Goal: Information Seeking & Learning: Learn about a topic

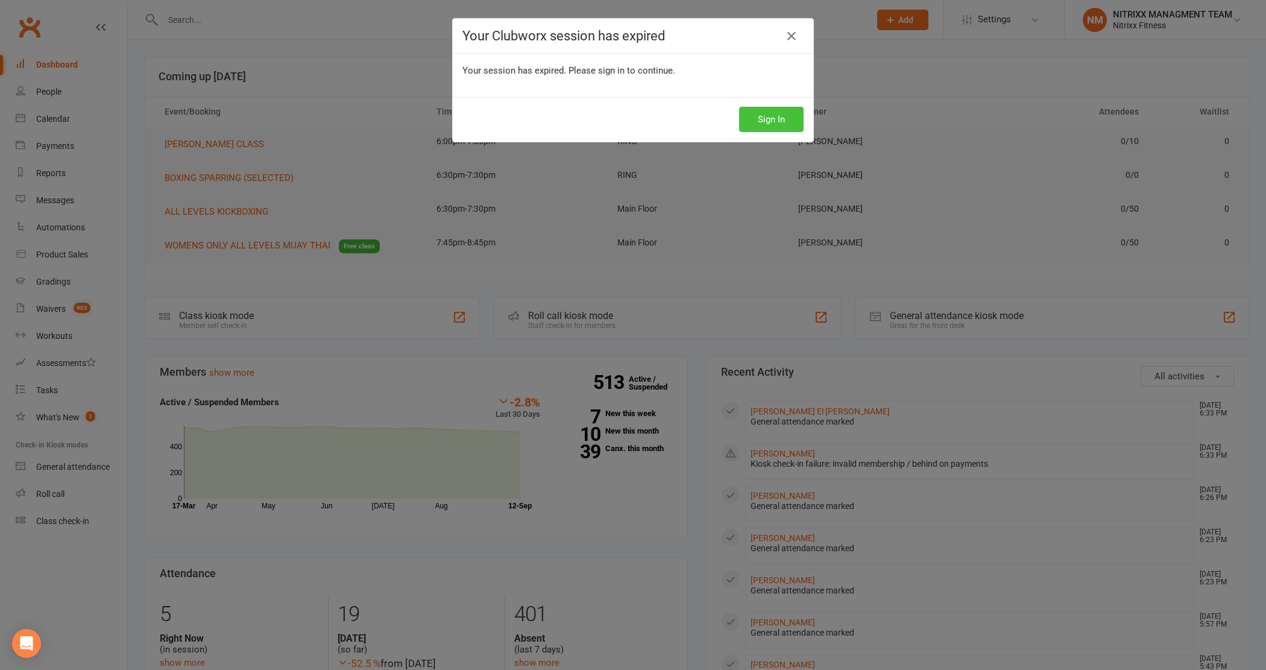
click at [778, 110] on button "Sign In" at bounding box center [771, 119] width 65 height 25
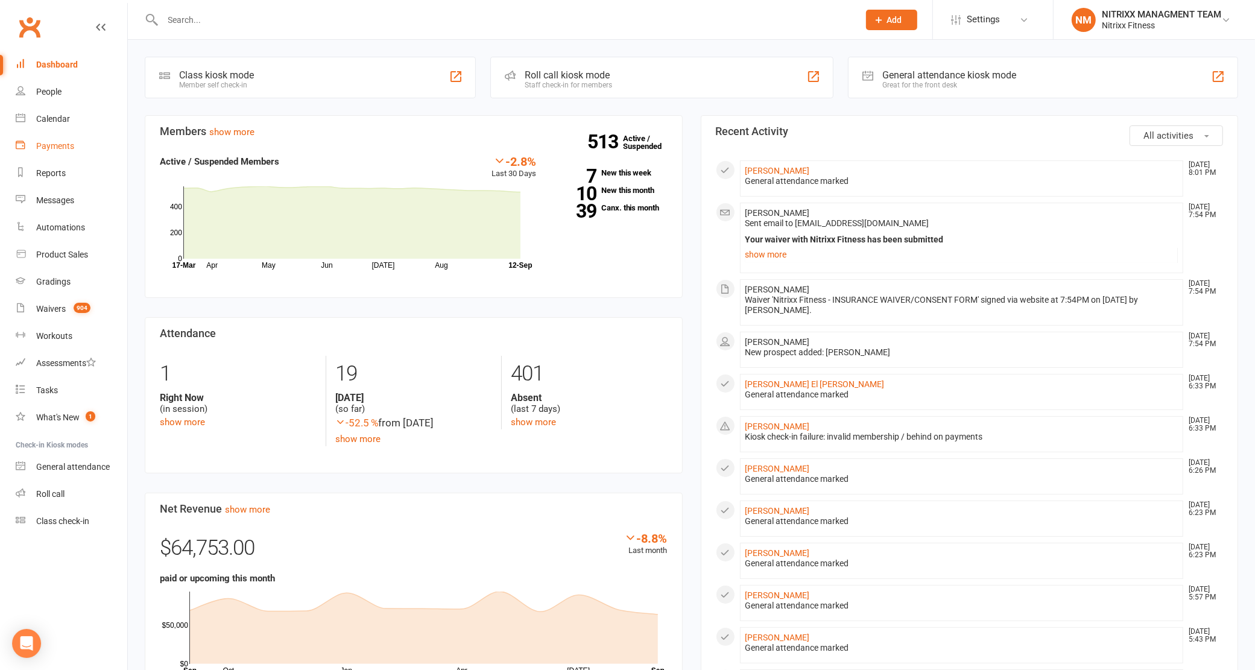
click at [54, 136] on link "Payments" at bounding box center [72, 146] width 112 height 27
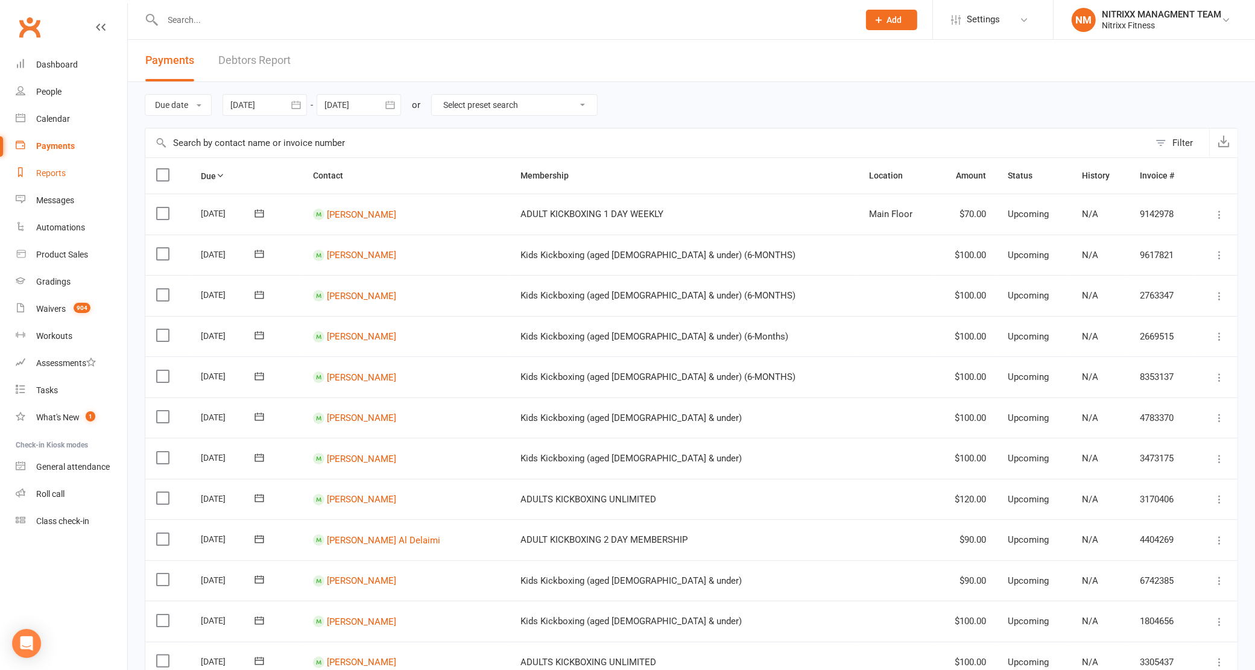
click at [64, 184] on link "Reports" at bounding box center [72, 173] width 112 height 27
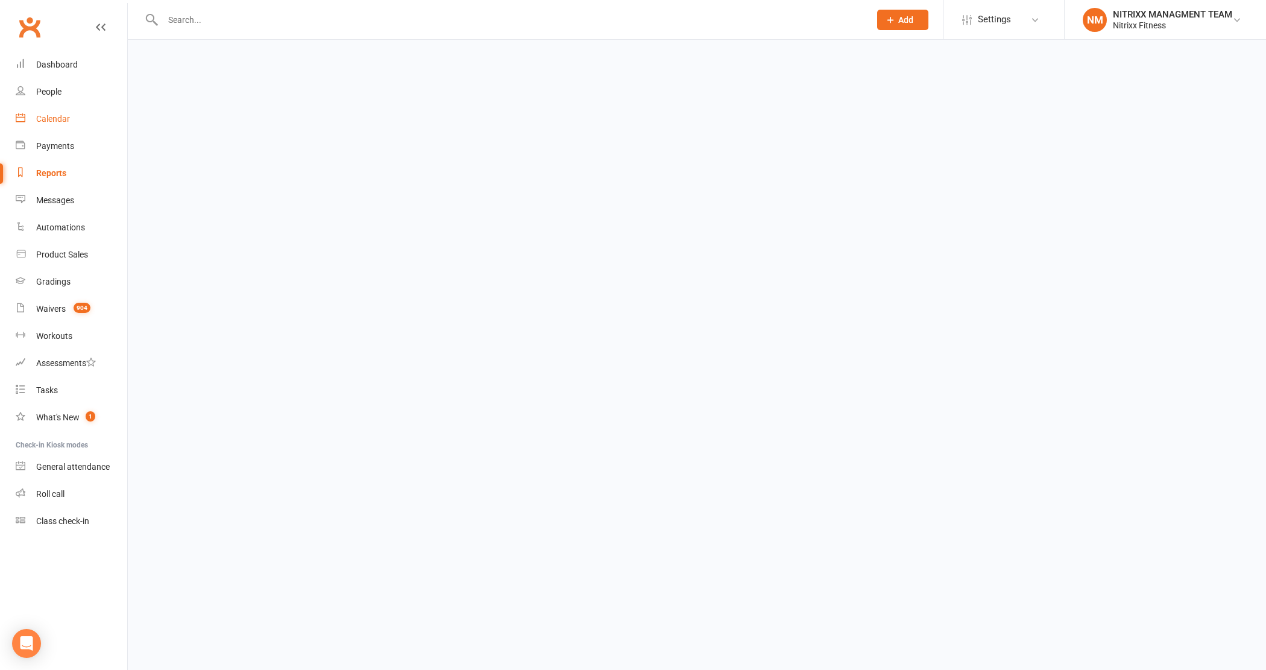
select select "100"
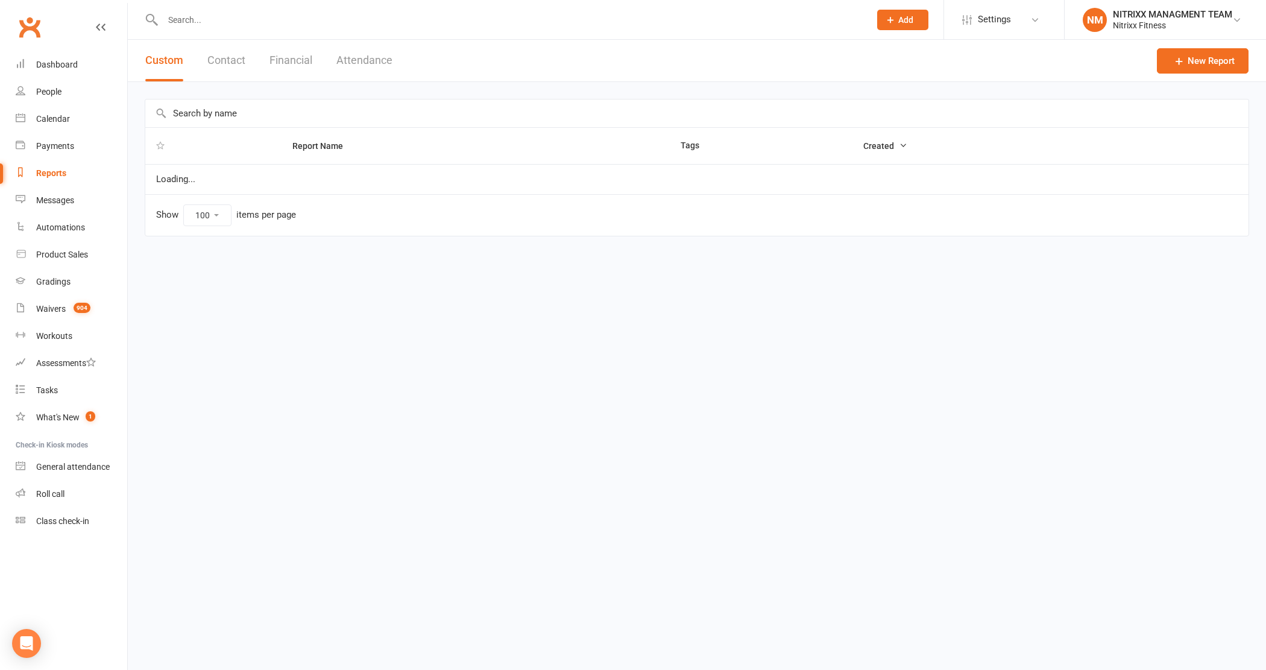
click at [293, 47] on button "Financial" at bounding box center [290, 61] width 43 height 42
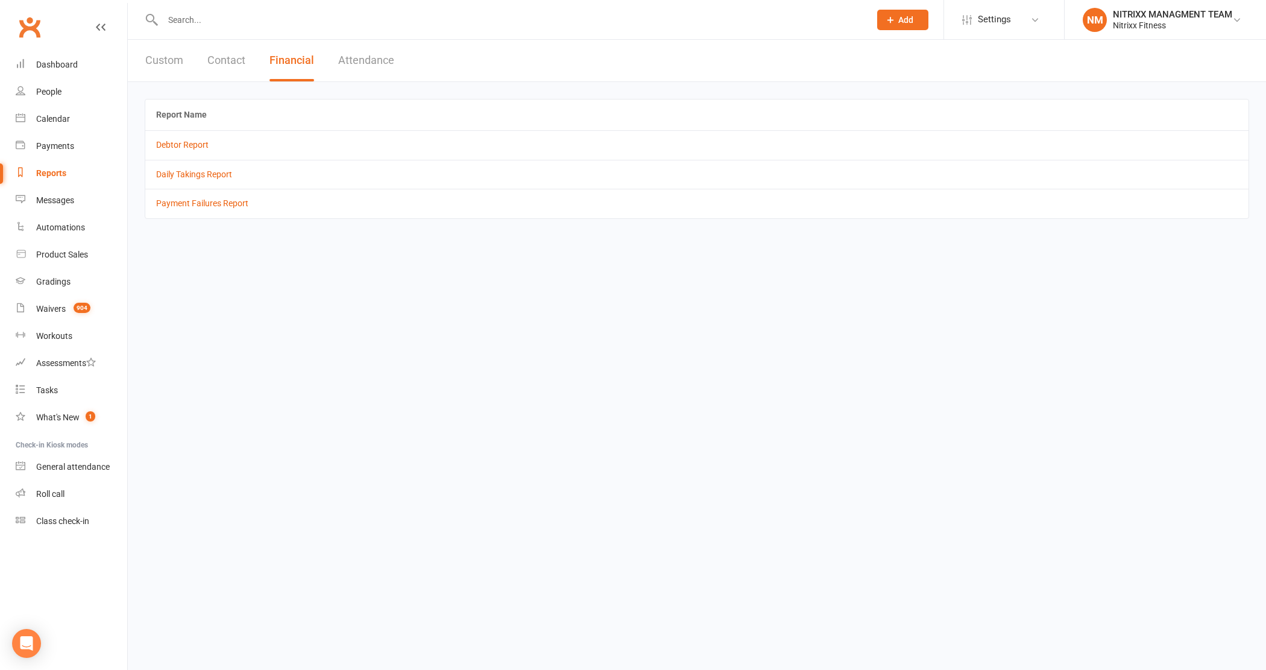
click at [188, 184] on td "Daily Takings Report" at bounding box center [696, 174] width 1103 height 29
click at [196, 178] on link "Daily Takings Report" at bounding box center [194, 174] width 76 height 10
